Goal: Find specific page/section: Find specific page/section

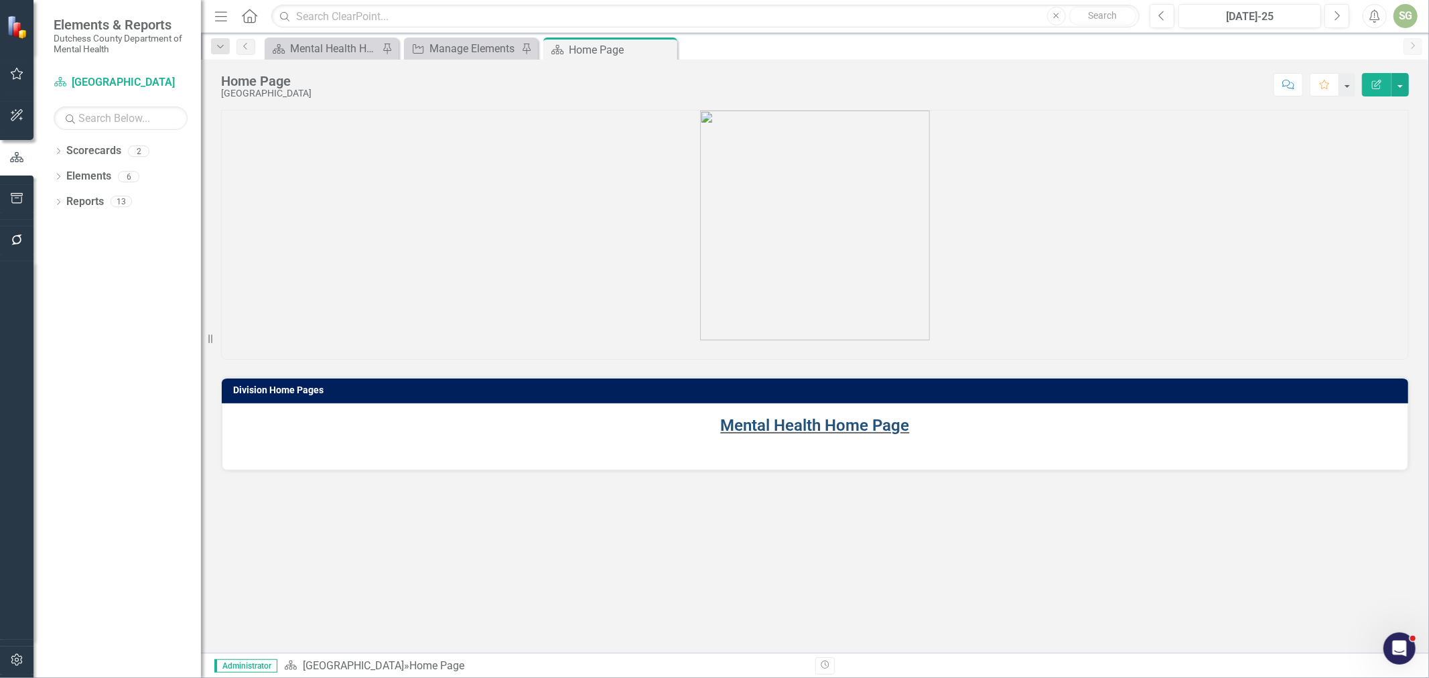
click at [862, 423] on link "Mental Health Home Page" at bounding box center [815, 425] width 189 height 19
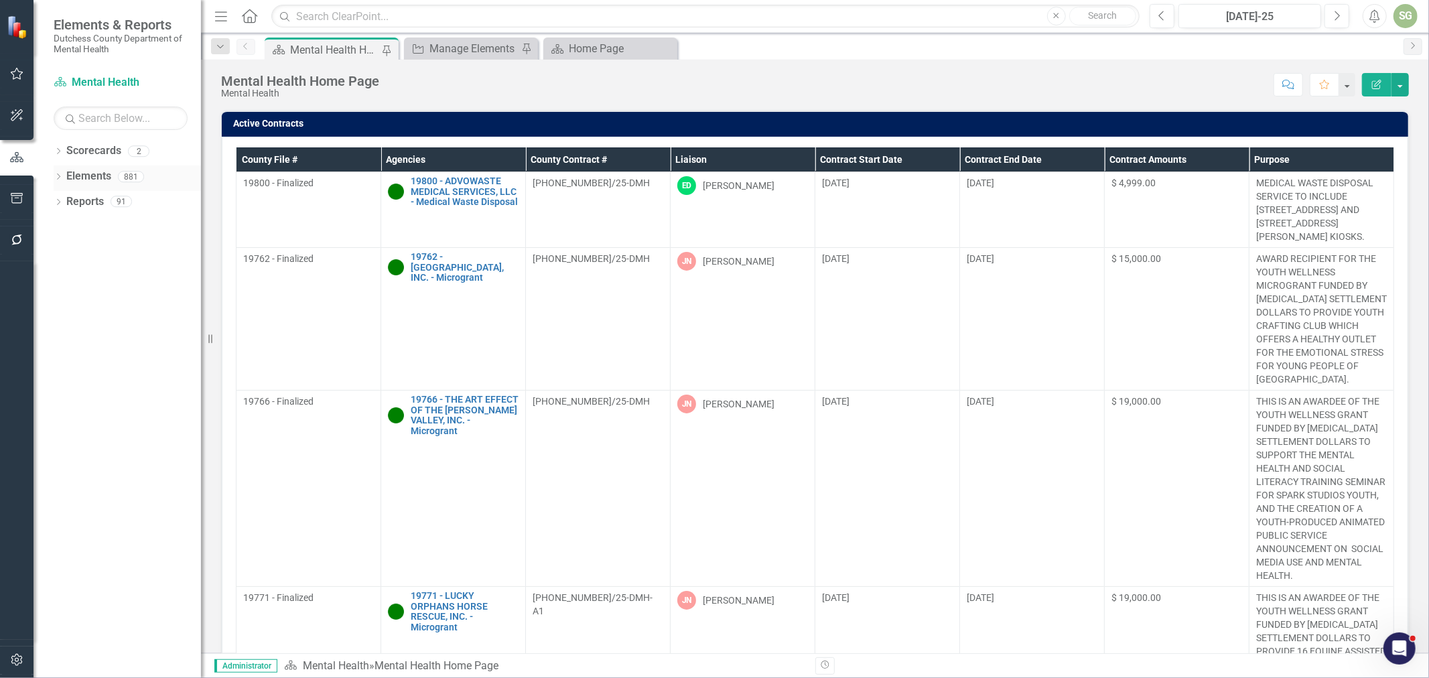
click at [61, 176] on icon "Dropdown" at bounding box center [58, 177] width 9 height 7
click at [104, 226] on link "Agency Agencies" at bounding box center [104, 227] width 63 height 15
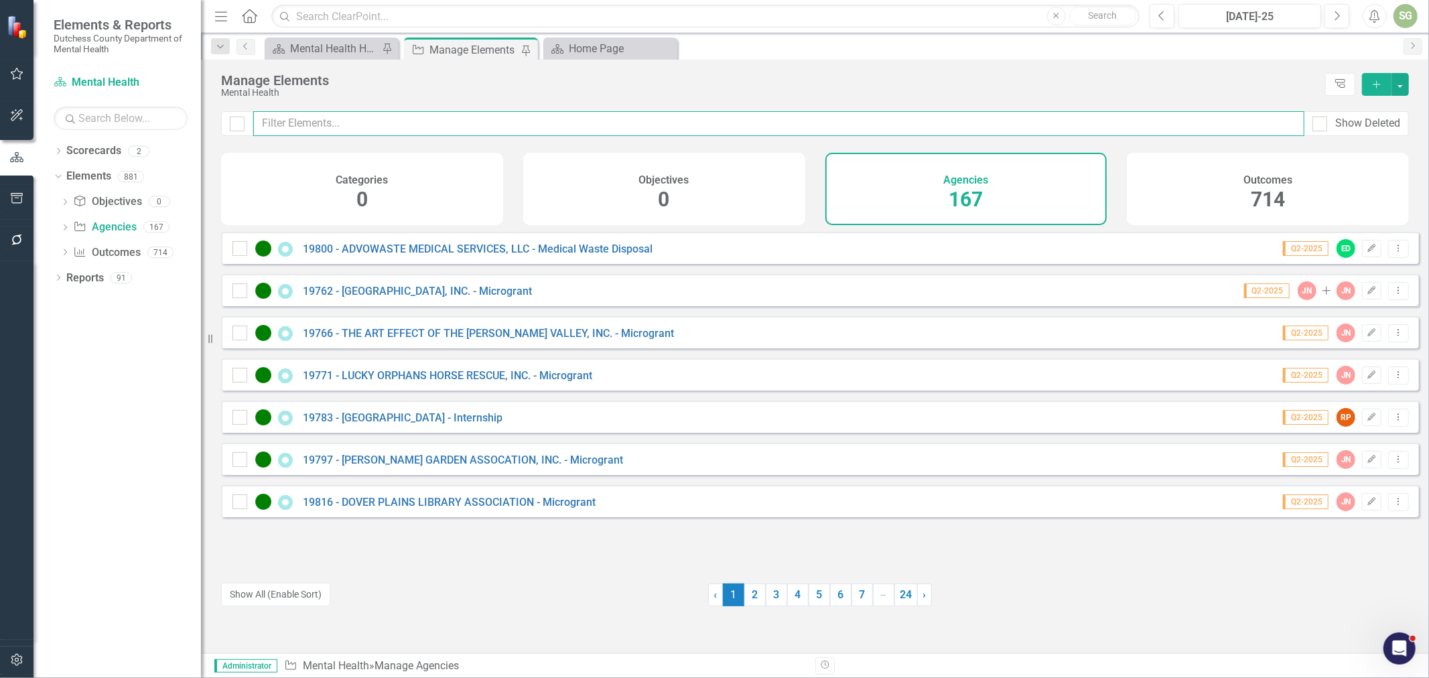
click at [365, 134] on input "text" at bounding box center [778, 123] width 1051 height 25
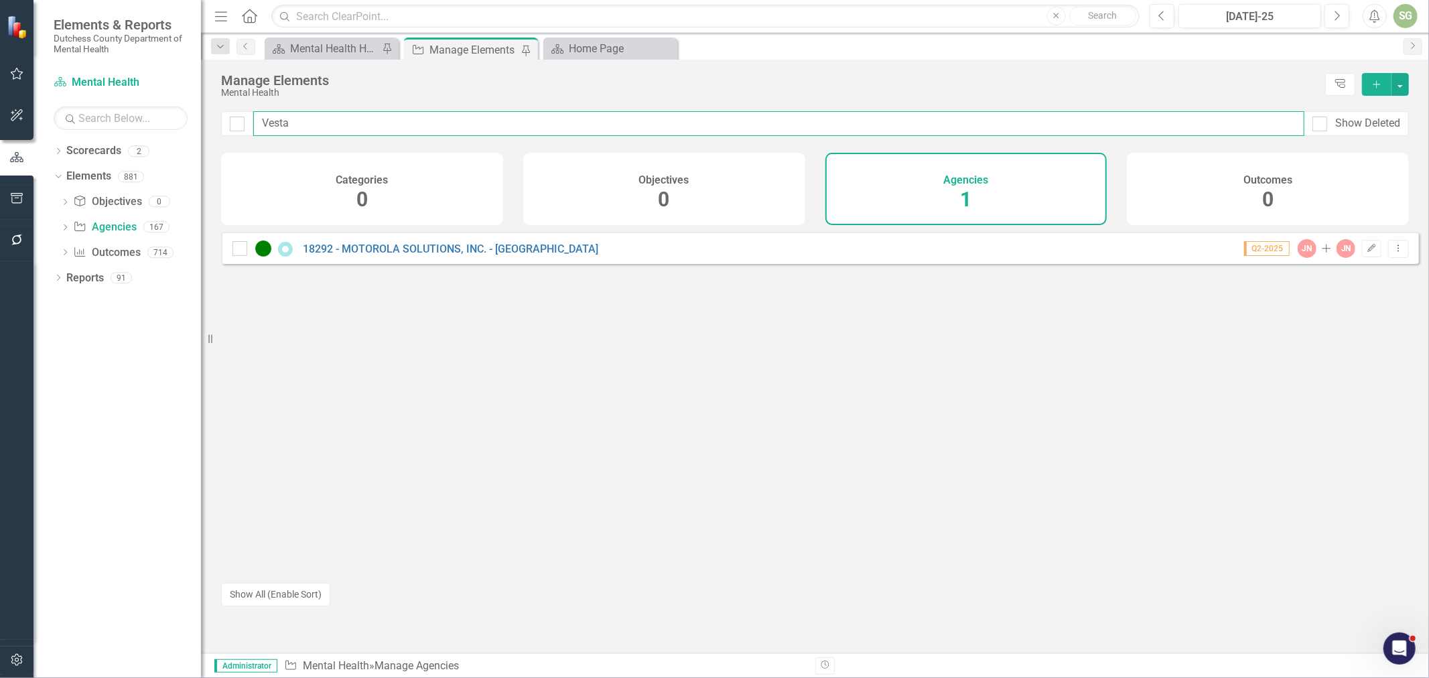
type input "Vesta"
click at [426, 264] on div "18292 - MOTOROLA SOLUTIONS, INC. - Vesta Q2-2025 JN Add JN Edit Dropdown Menu" at bounding box center [820, 248] width 1198 height 32
click at [437, 255] on link "18292 - MOTOROLA SOLUTIONS, INC. - [GEOGRAPHIC_DATA]" at bounding box center [450, 249] width 295 height 13
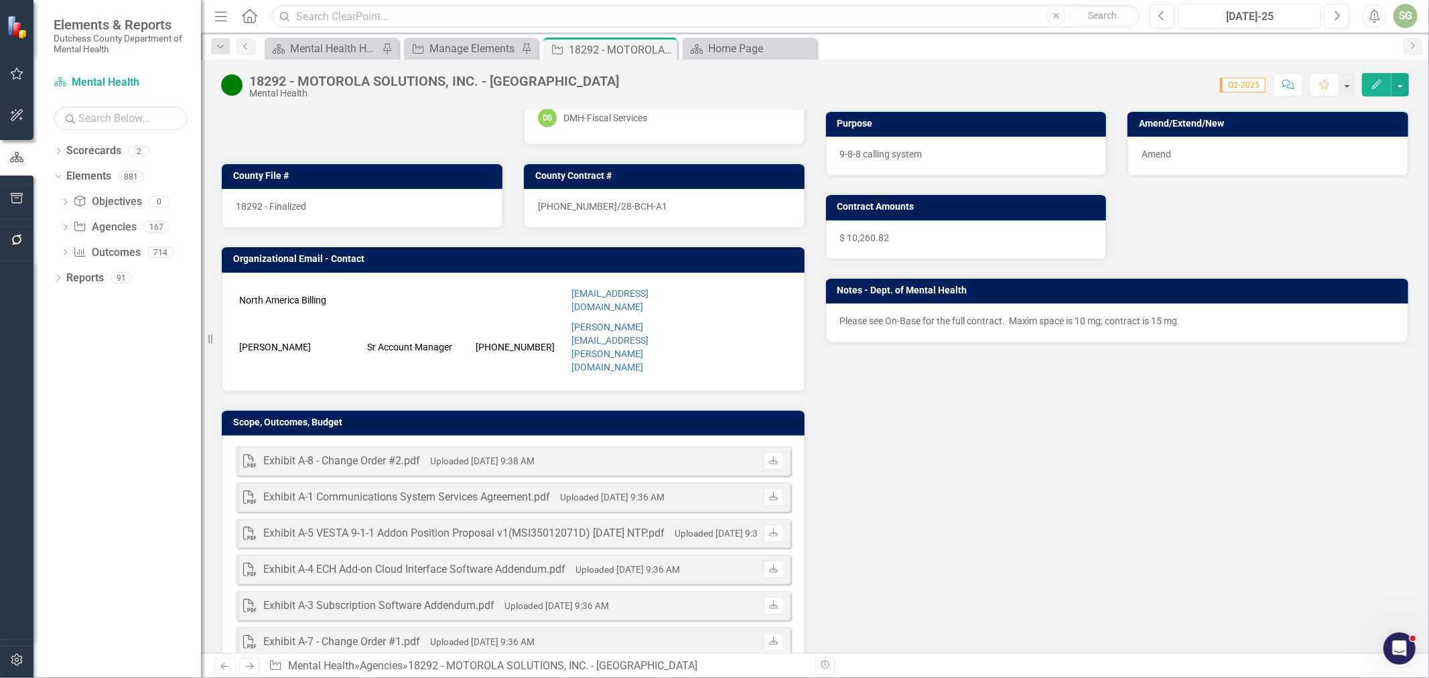
scroll to position [149, 0]
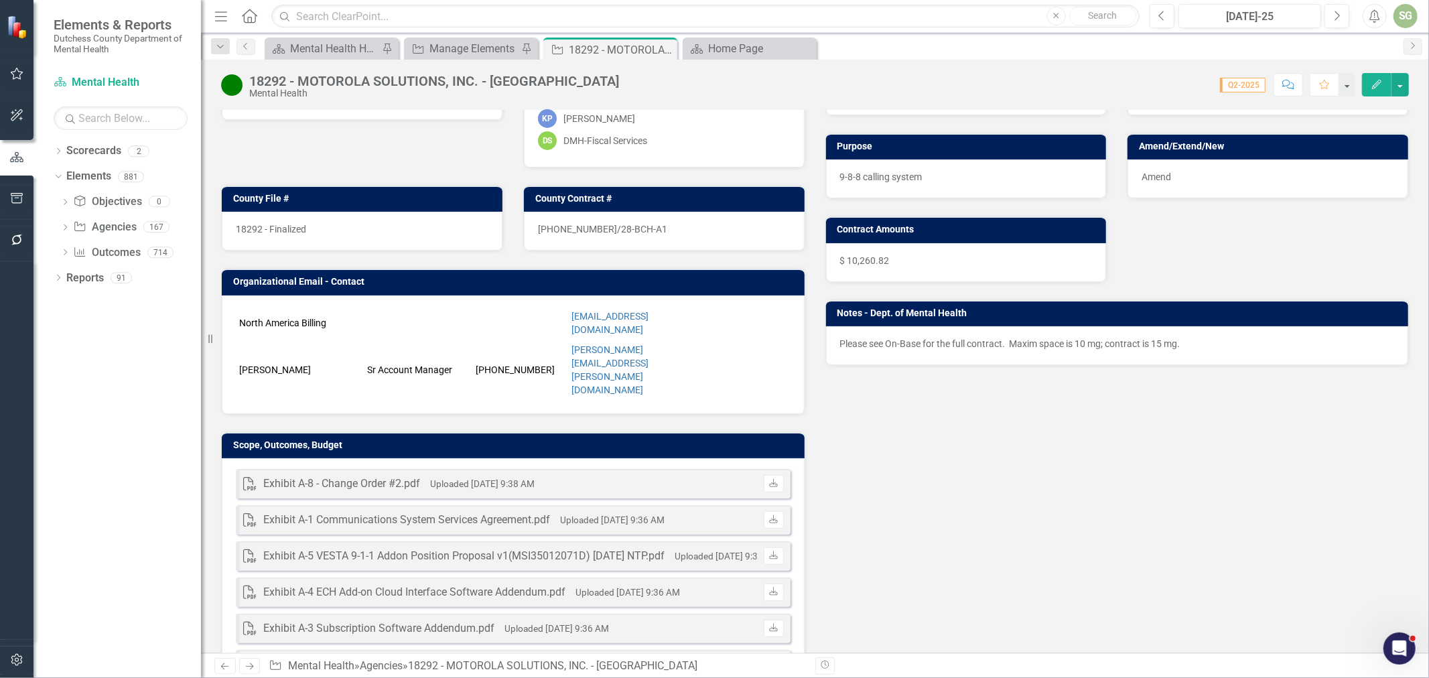
drag, startPoint x: 538, startPoint y: 226, endPoint x: 564, endPoint y: 230, distance: 26.4
click at [561, 228] on span "[PHONE_NUMBER]/28-BCH-A1" at bounding box center [602, 229] width 129 height 11
